Goal: Information Seeking & Learning: Learn about a topic

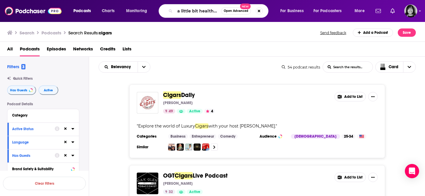
scroll to position [0, 2]
type input "a little bit healthier"
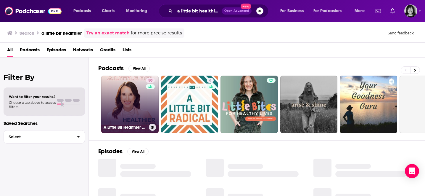
click at [133, 95] on link "50 A Little Bit Healthier | Hormone, [MEDICAL_DATA], Weight Loss Resistance, In…" at bounding box center [129, 104] width 57 height 57
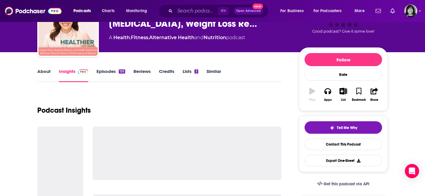
scroll to position [45, 0]
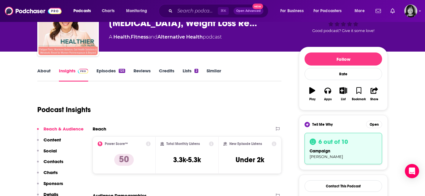
click at [45, 71] on link "About" at bounding box center [43, 75] width 13 height 14
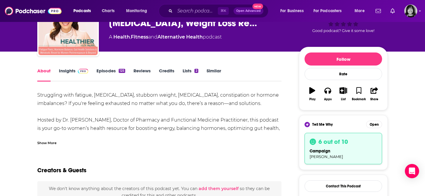
scroll to position [59, 0]
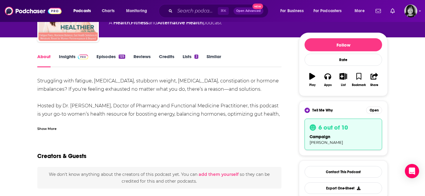
click at [44, 129] on div "Show More" at bounding box center [46, 128] width 19 height 6
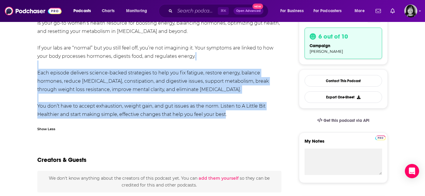
scroll to position [147, 0]
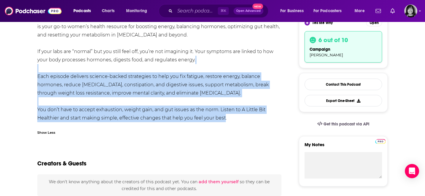
drag, startPoint x: 225, startPoint y: 99, endPoint x: 130, endPoint y: 70, distance: 99.3
click at [130, 70] on div "Struggling with fatigue, [MEDICAL_DATA], stubborn weight, [MEDICAL_DATA], const…" at bounding box center [159, 55] width 244 height 133
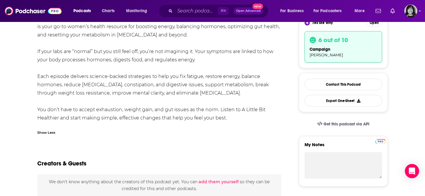
click at [231, 117] on div "Struggling with fatigue, [MEDICAL_DATA], stubborn weight, [MEDICAL_DATA], const…" at bounding box center [159, 55] width 244 height 133
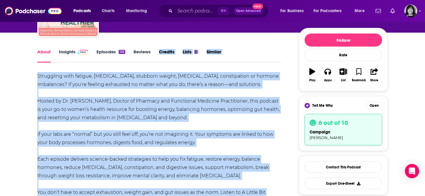
scroll to position [34, 0]
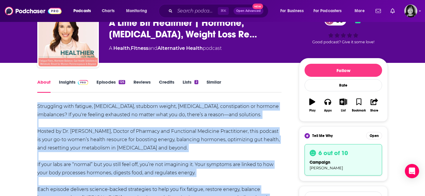
drag, startPoint x: 231, startPoint y: 117, endPoint x: 39, endPoint y: 107, distance: 192.5
click at [39, 107] on div "Struggling with fatigue, [MEDICAL_DATA], stubborn weight, [MEDICAL_DATA], const…" at bounding box center [159, 168] width 244 height 133
copy div "Loremipsum dolo sitamet, conse adi, elitsedd eiusmo, temporin, utlaboreetdo ma …"
